Goal: Information Seeking & Learning: Learn about a topic

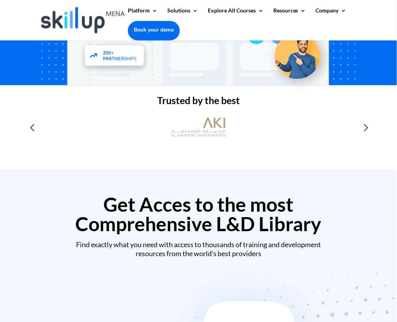
scroll to position [206, 0]
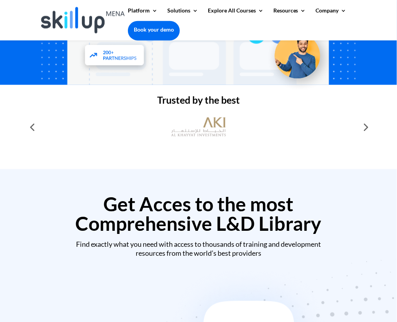
click at [34, 135] on div at bounding box center [32, 127] width 16 height 16
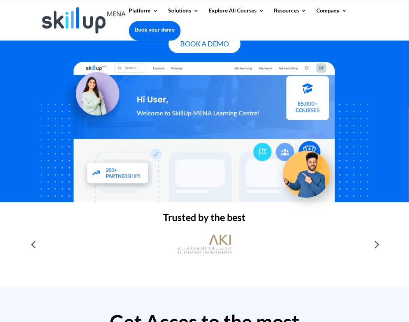
scroll to position [0, 0]
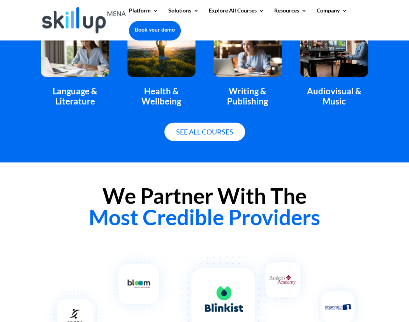
scroll to position [478, 0]
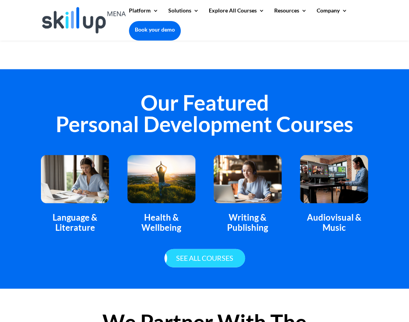
click at [200, 259] on link "See all courses" at bounding box center [204, 258] width 81 height 18
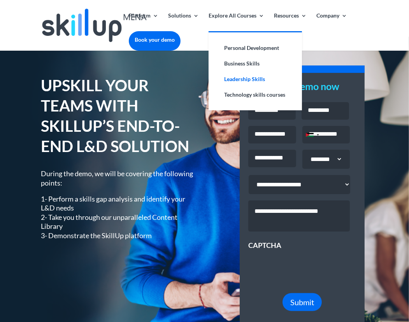
click at [237, 79] on link "Leadership Skills" at bounding box center [256, 79] width 78 height 16
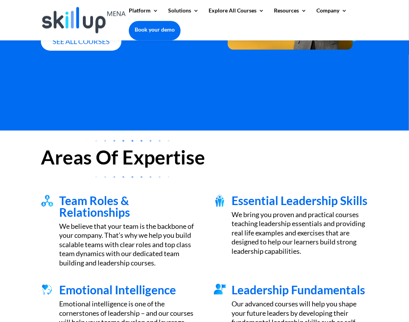
scroll to position [144, 0]
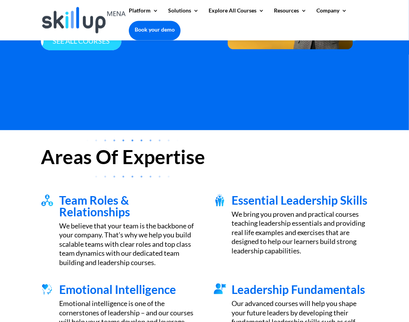
click at [79, 50] on link "See all courses" at bounding box center [81, 41] width 81 height 18
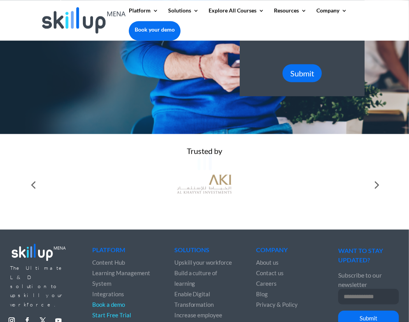
scroll to position [233, 0]
